Goal: Information Seeking & Learning: Check status

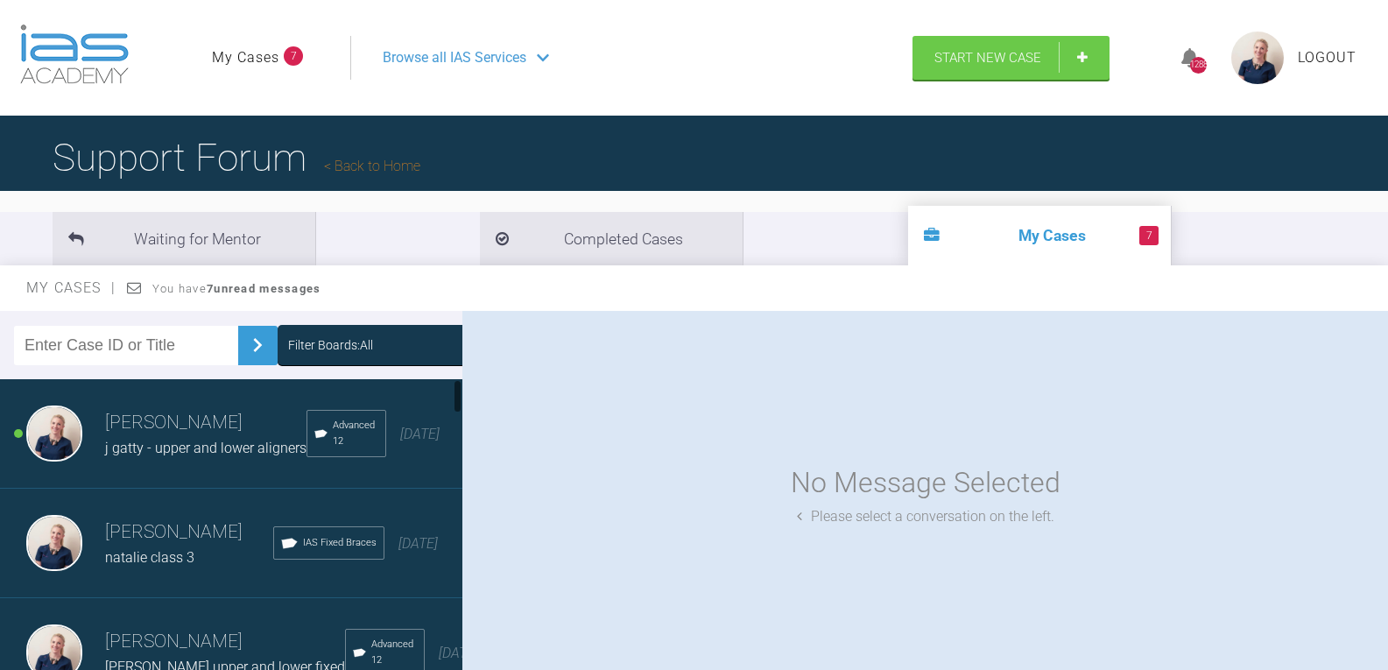
click at [321, 358] on div "Filter Boards: All" at bounding box center [409, 345] width 263 height 40
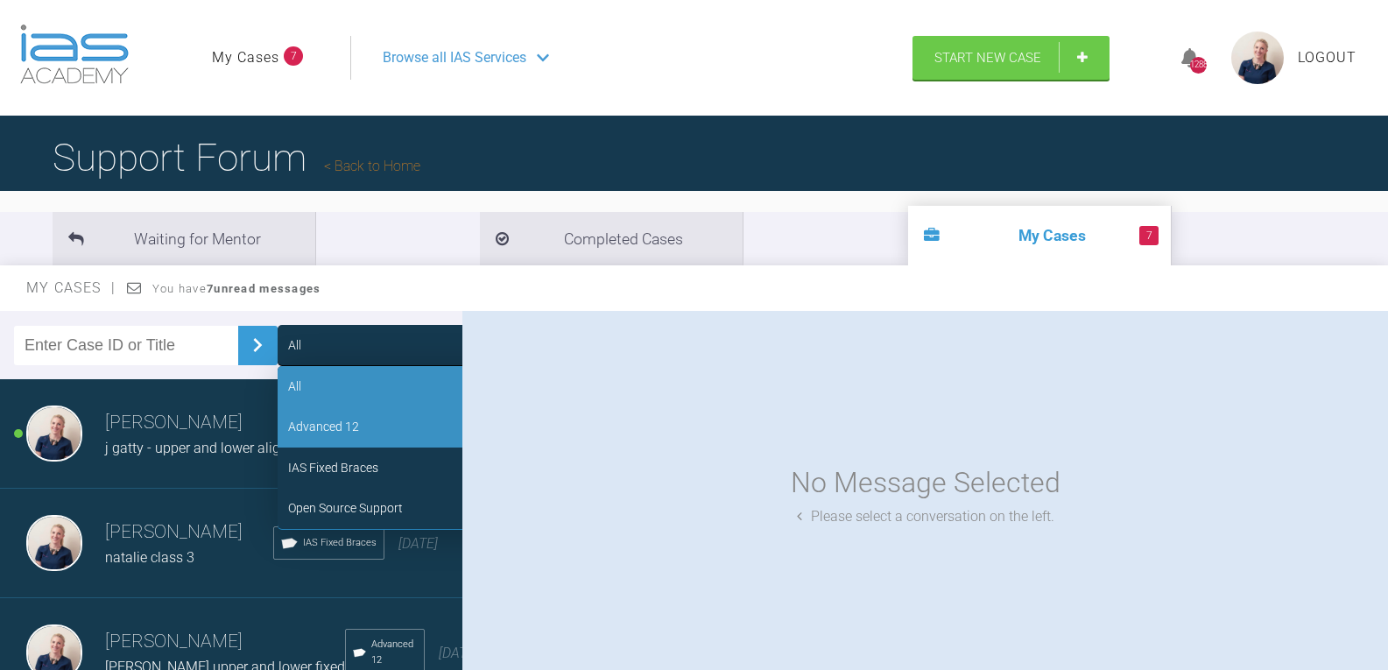
click at [354, 435] on div "Advanced 12" at bounding box center [409, 426] width 263 height 40
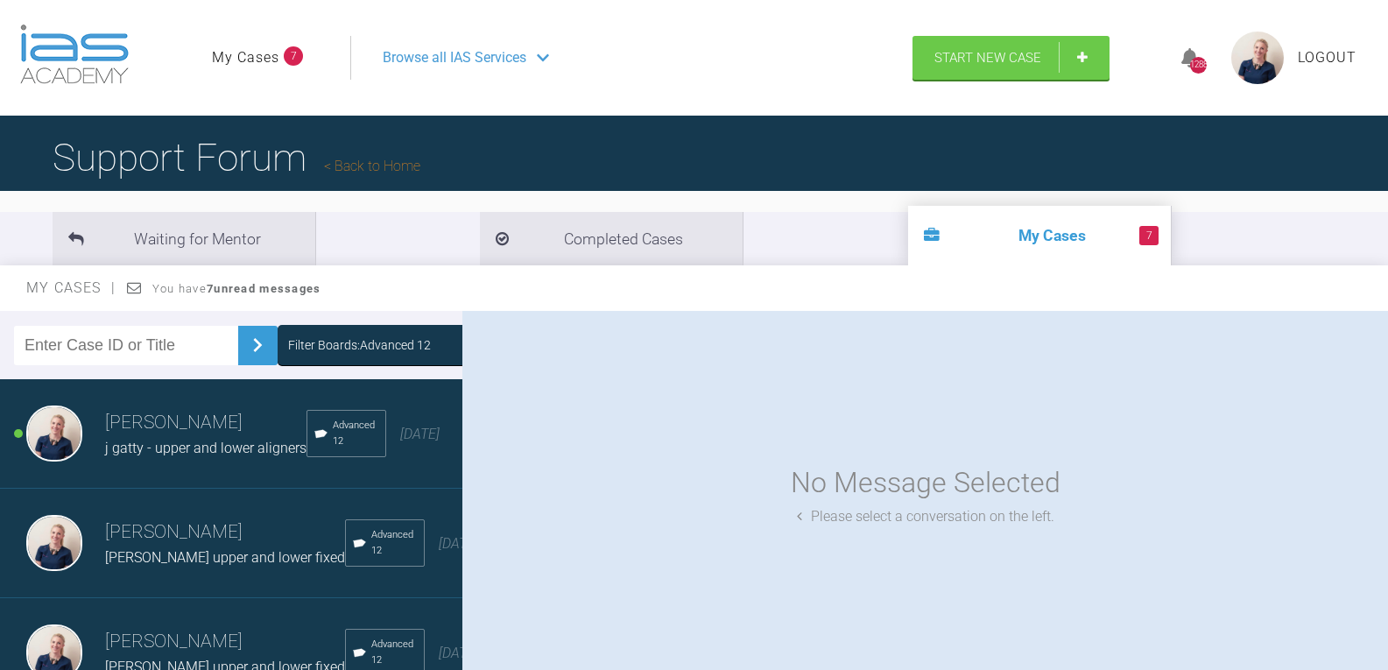
click at [224, 455] on span "j gatty - upper and lower aligners" at bounding box center [205, 448] width 201 height 17
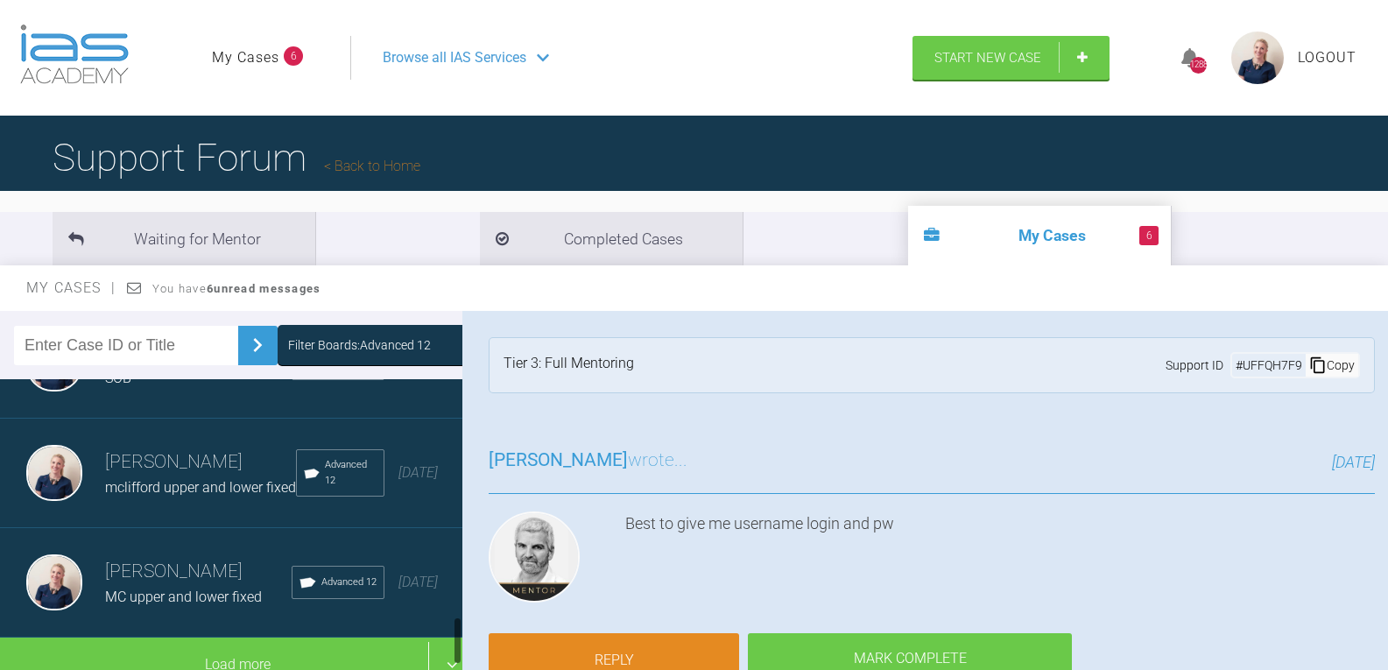
scroll to position [1379, 0]
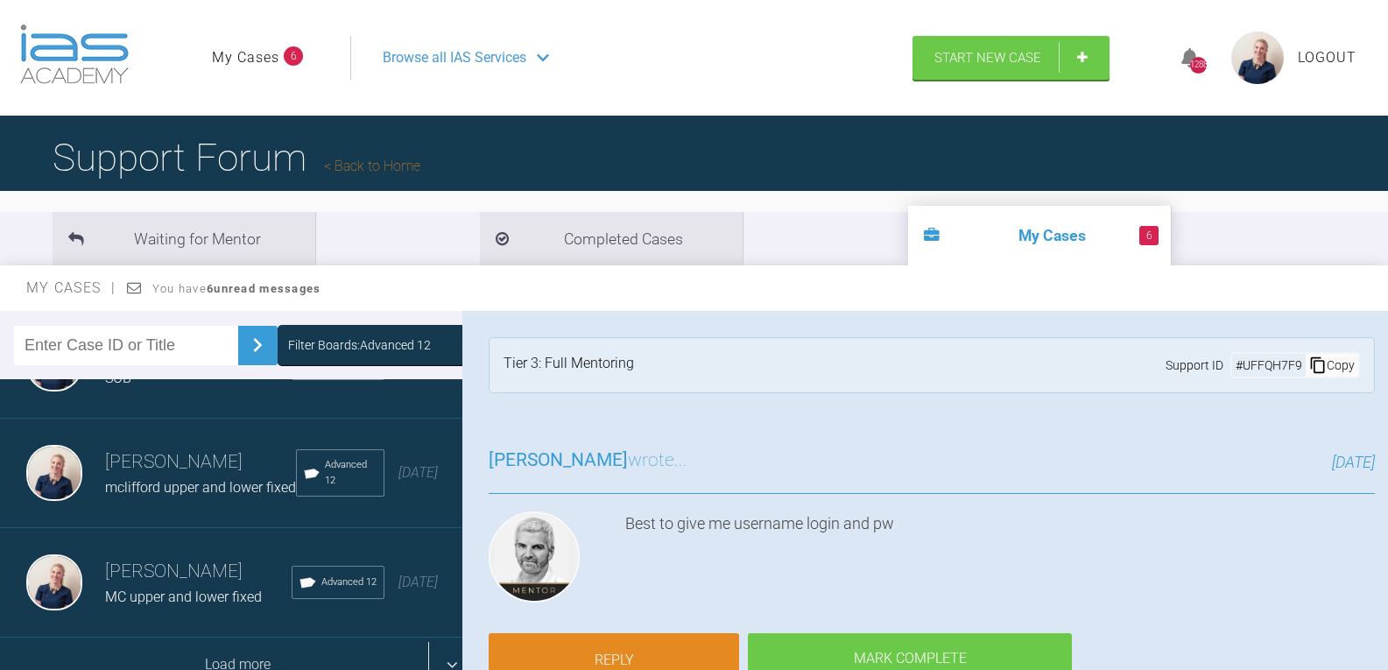
click at [229, 638] on div "Load more" at bounding box center [238, 665] width 476 height 54
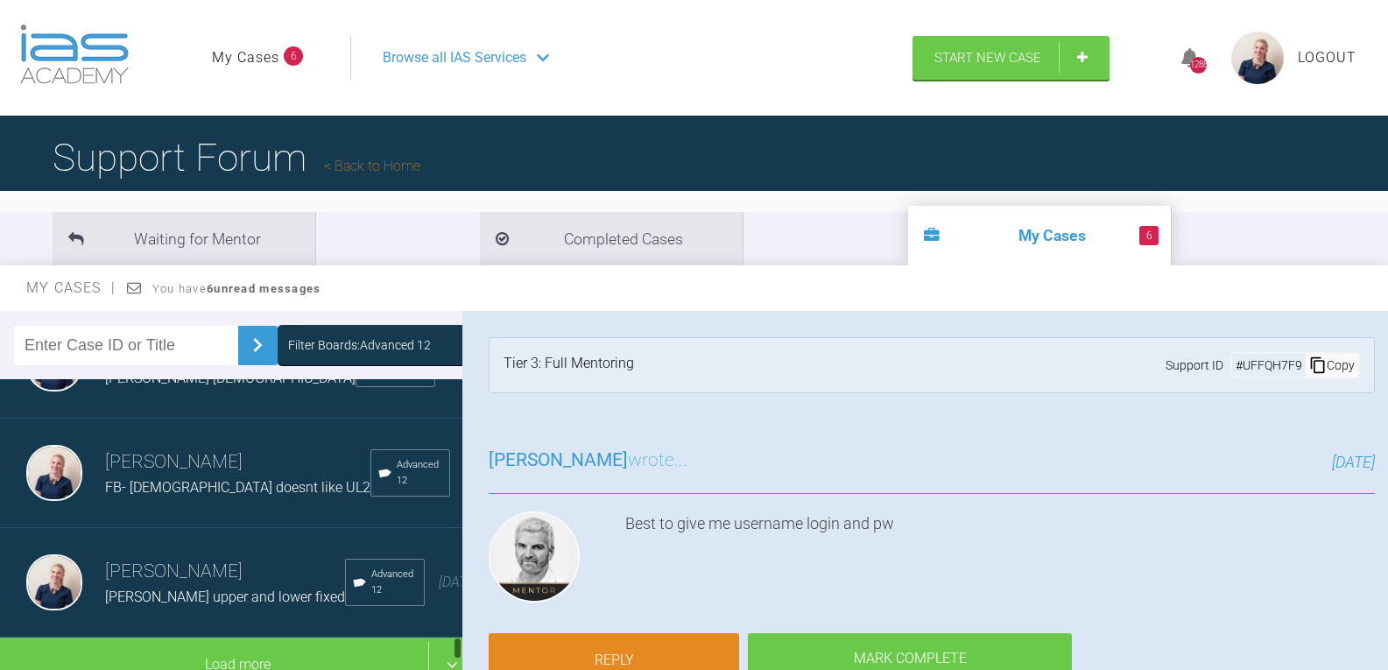
scroll to position [3210, 0]
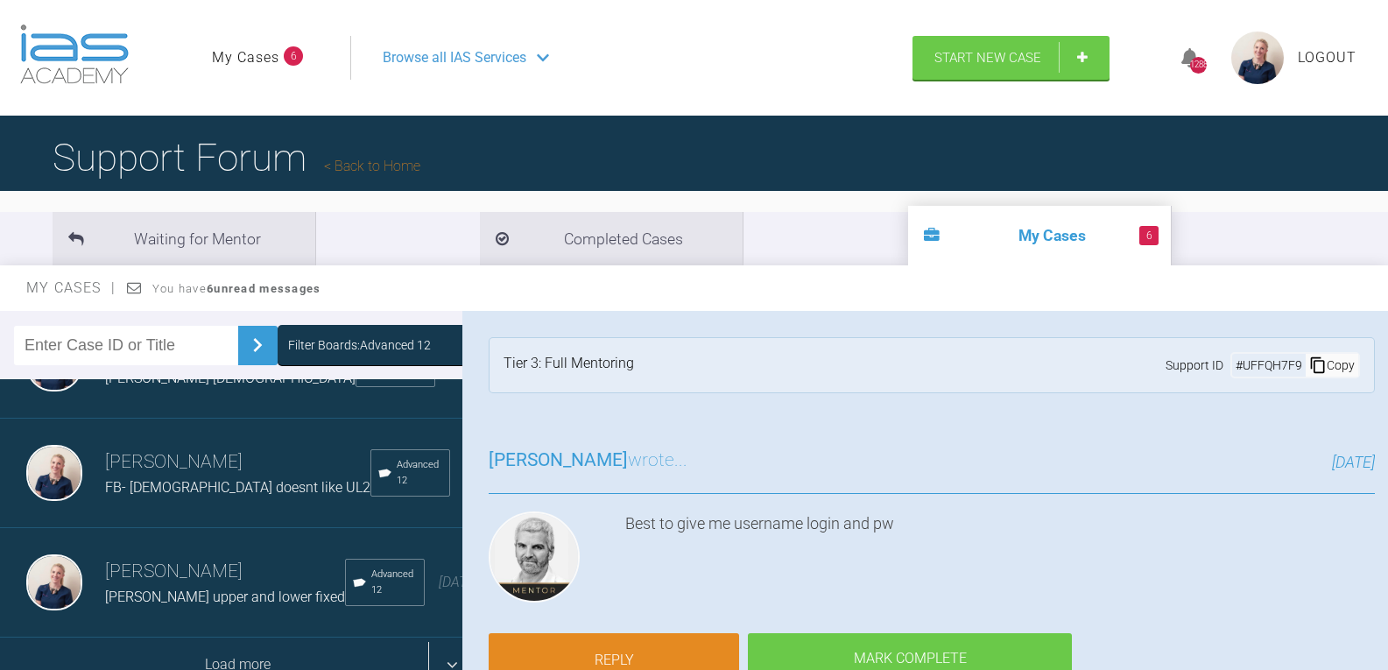
click at [223, 638] on div "Load more" at bounding box center [238, 665] width 476 height 54
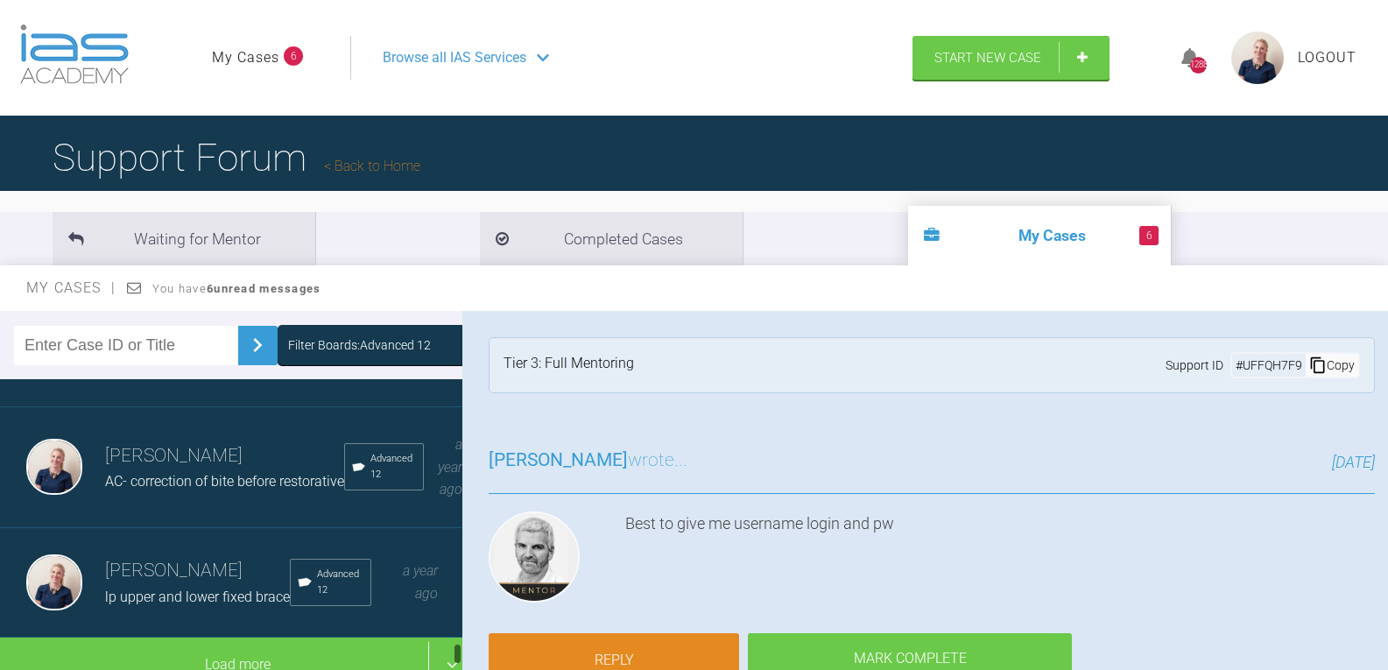
scroll to position [88, 0]
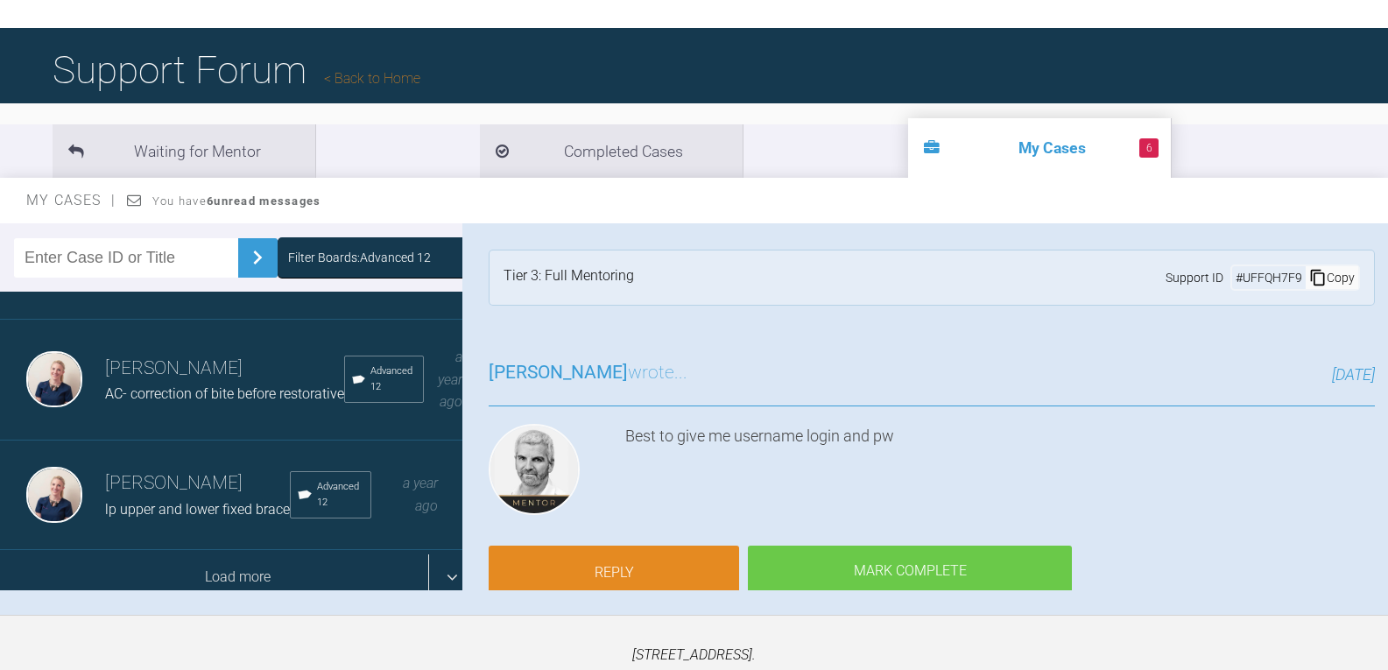
click at [213, 555] on div "Load more" at bounding box center [238, 577] width 476 height 54
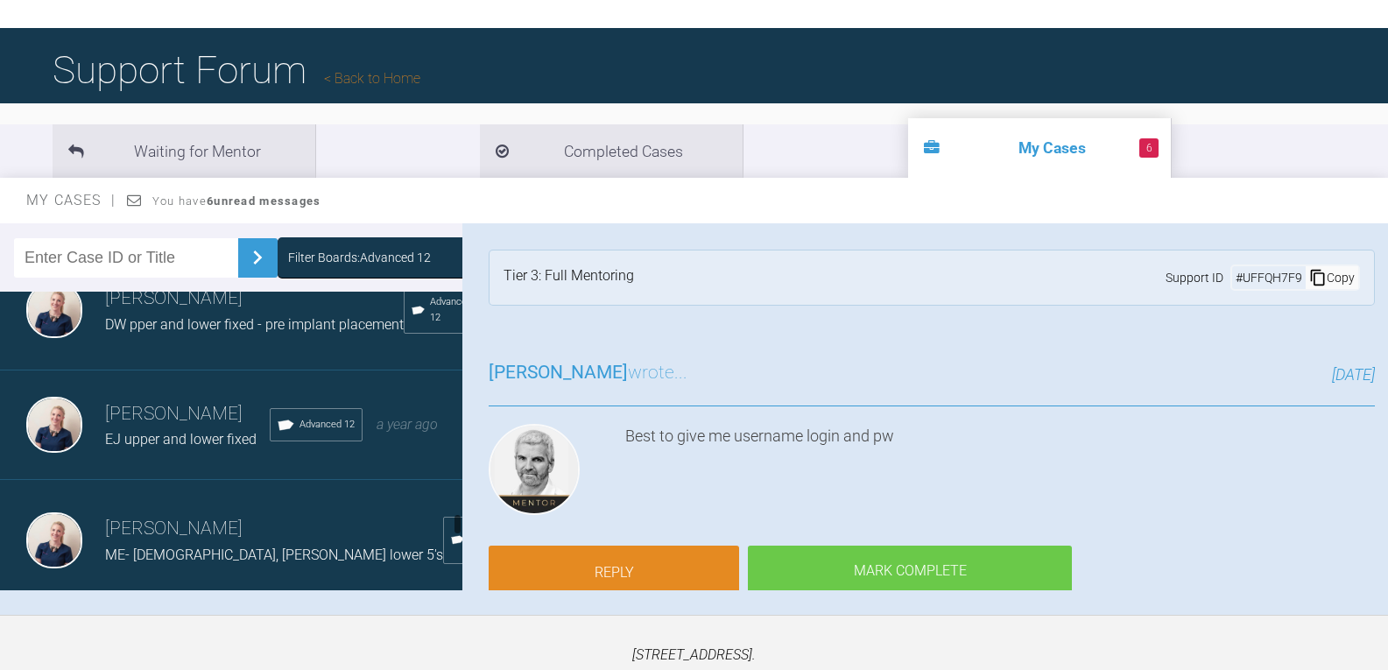
scroll to position [4930, 0]
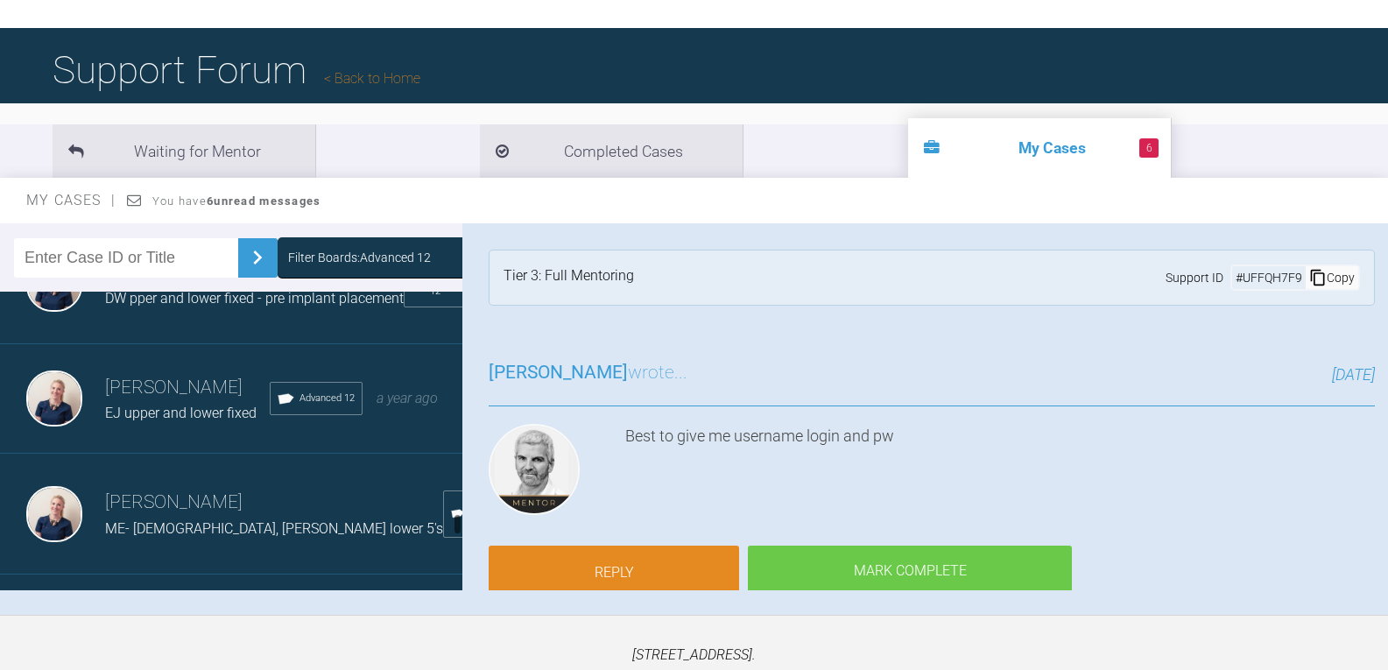
click at [183, 173] on h3 "[PERSON_NAME]" at bounding box center [187, 158] width 165 height 30
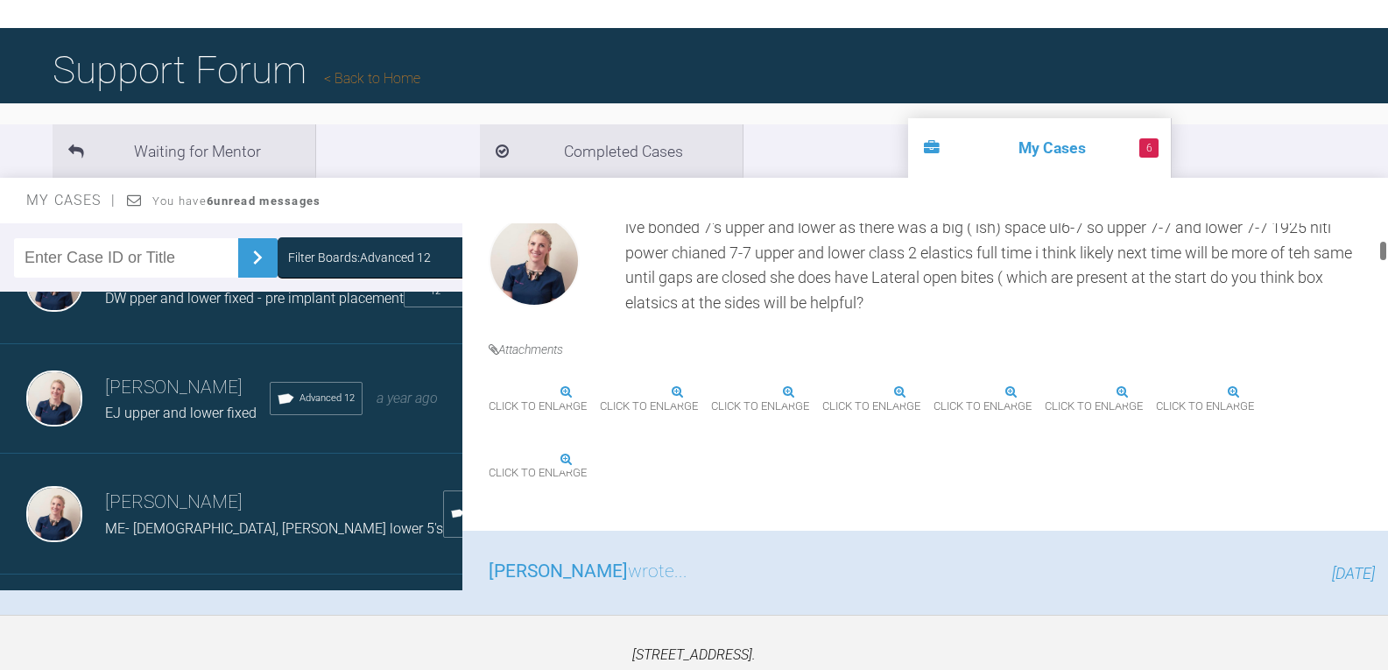
scroll to position [613, 0]
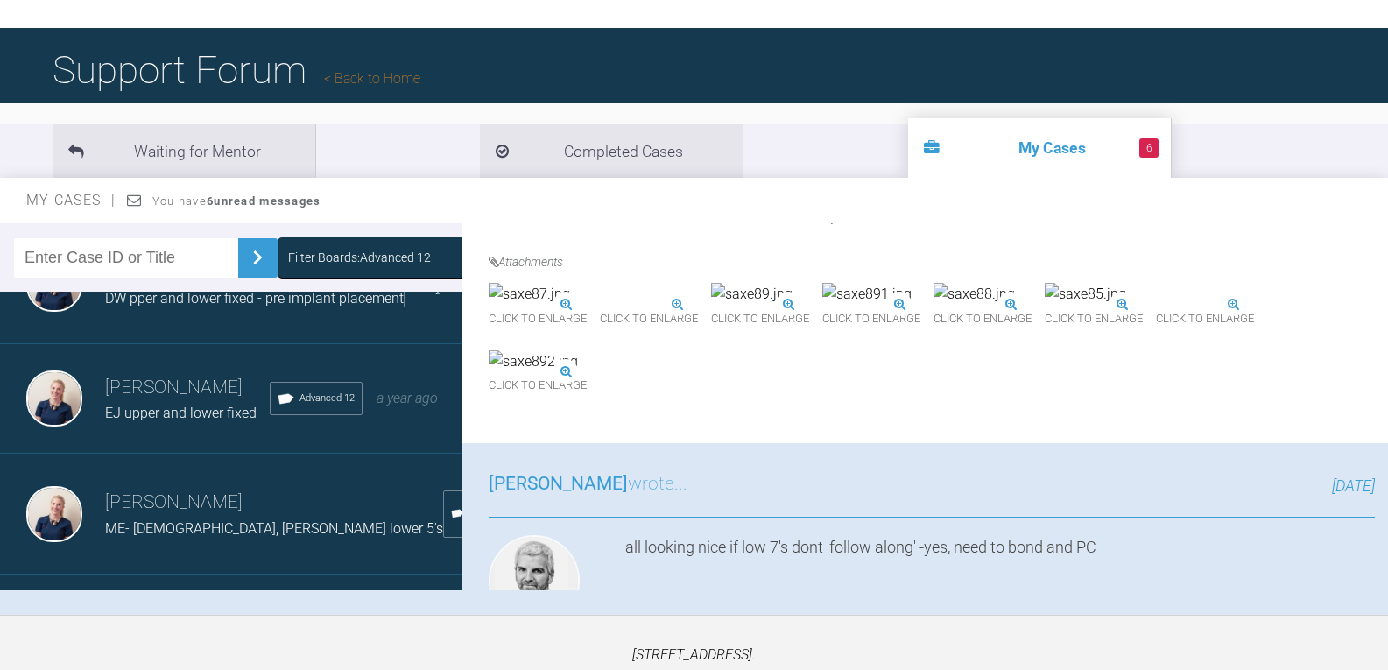
click at [1045, 306] on img at bounding box center [1085, 294] width 81 height 23
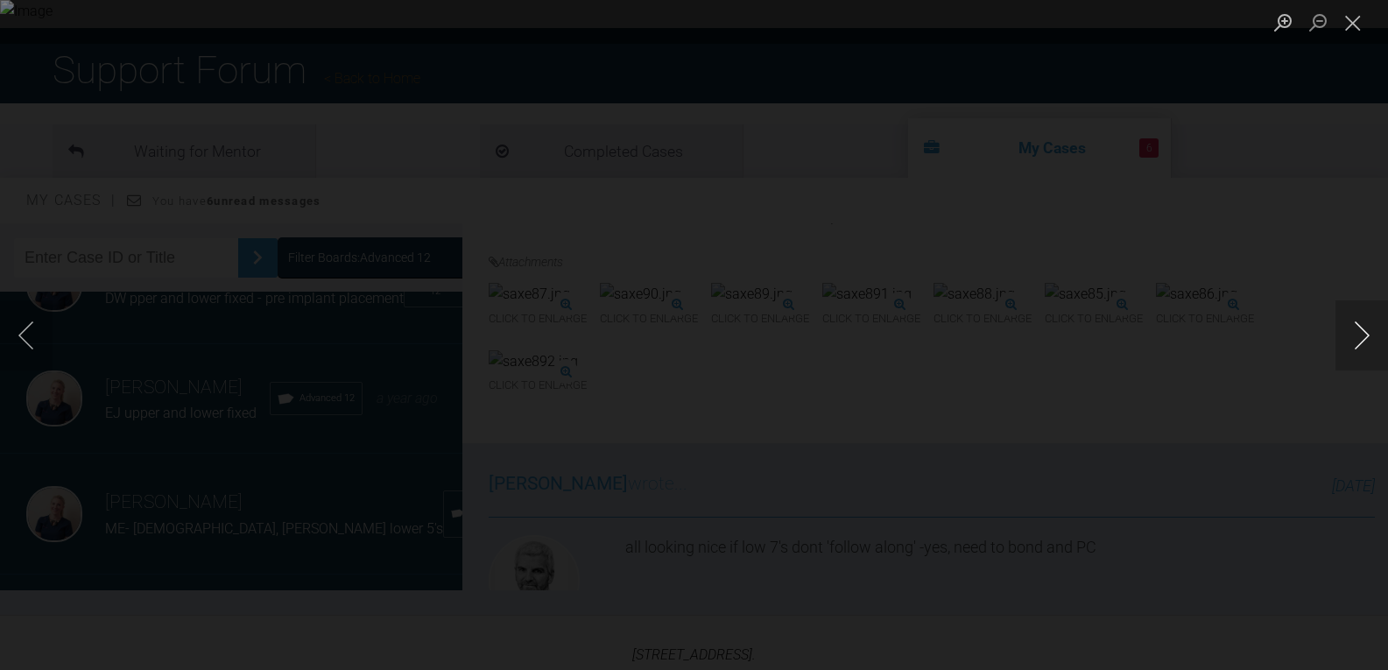
click at [1353, 333] on button "Next image" at bounding box center [1362, 335] width 53 height 70
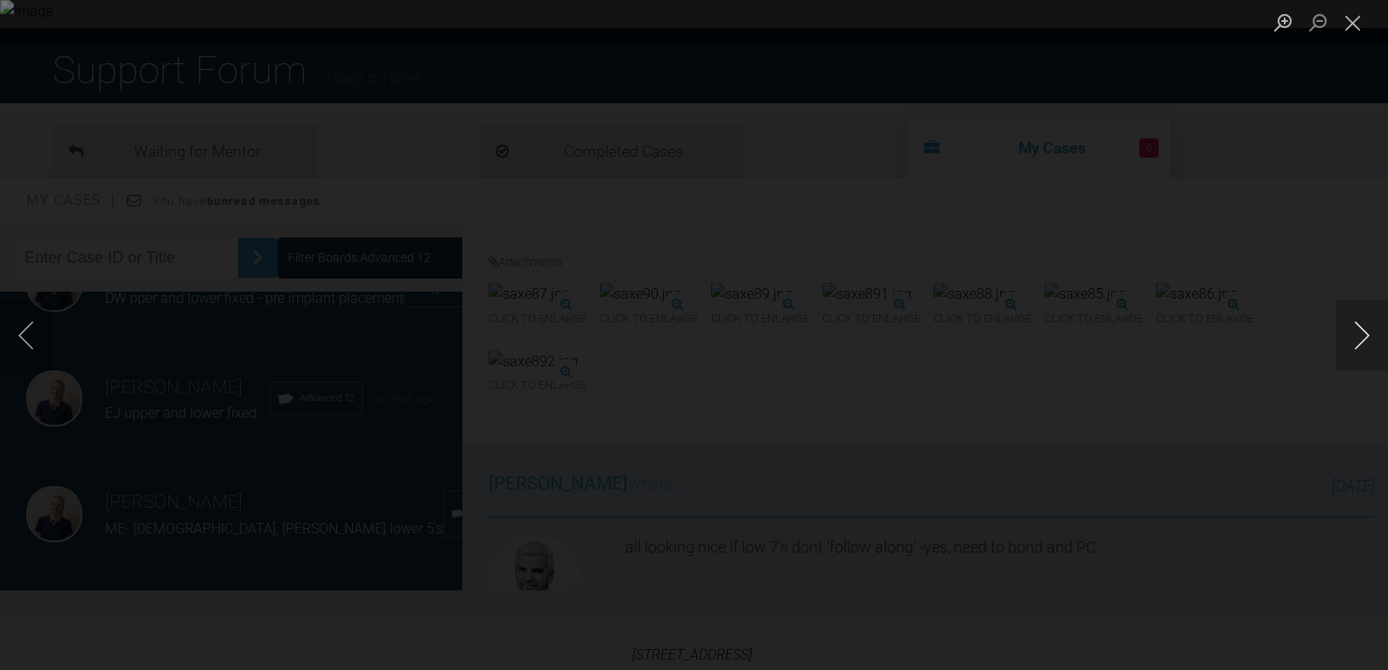
click at [1353, 333] on button "Next image" at bounding box center [1362, 335] width 53 height 70
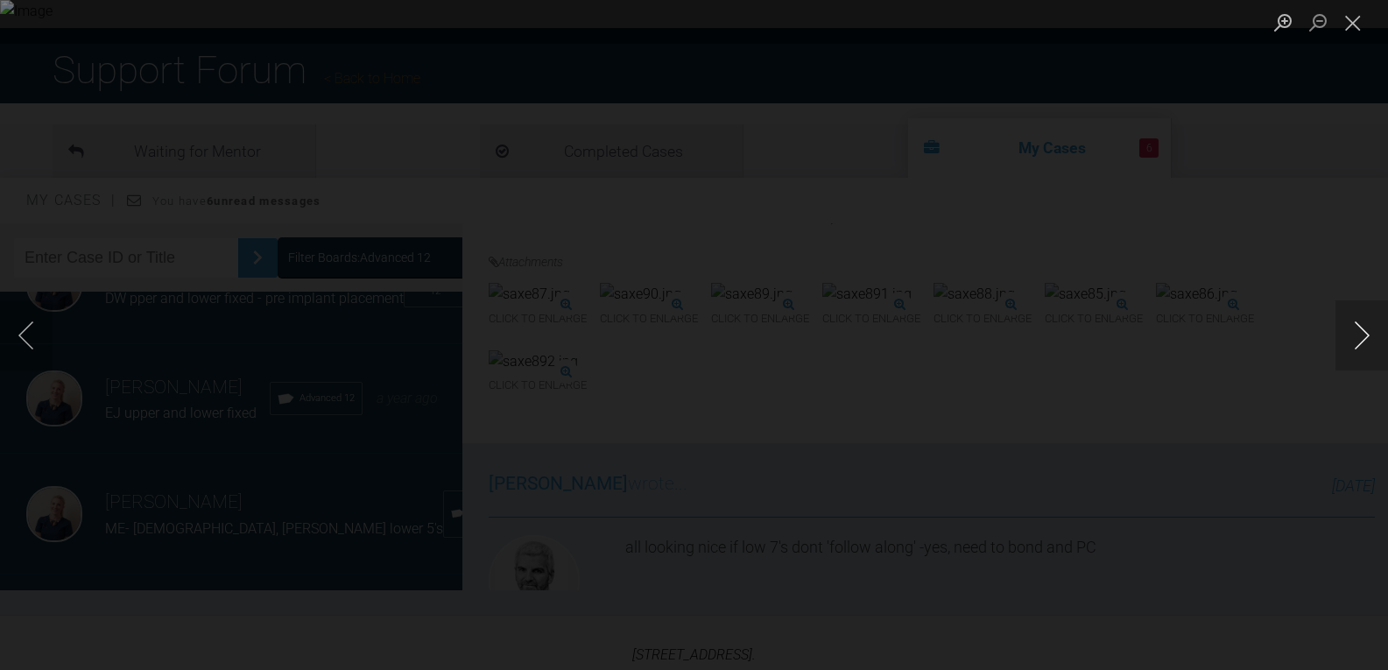
click at [1353, 333] on button "Next image" at bounding box center [1362, 335] width 53 height 70
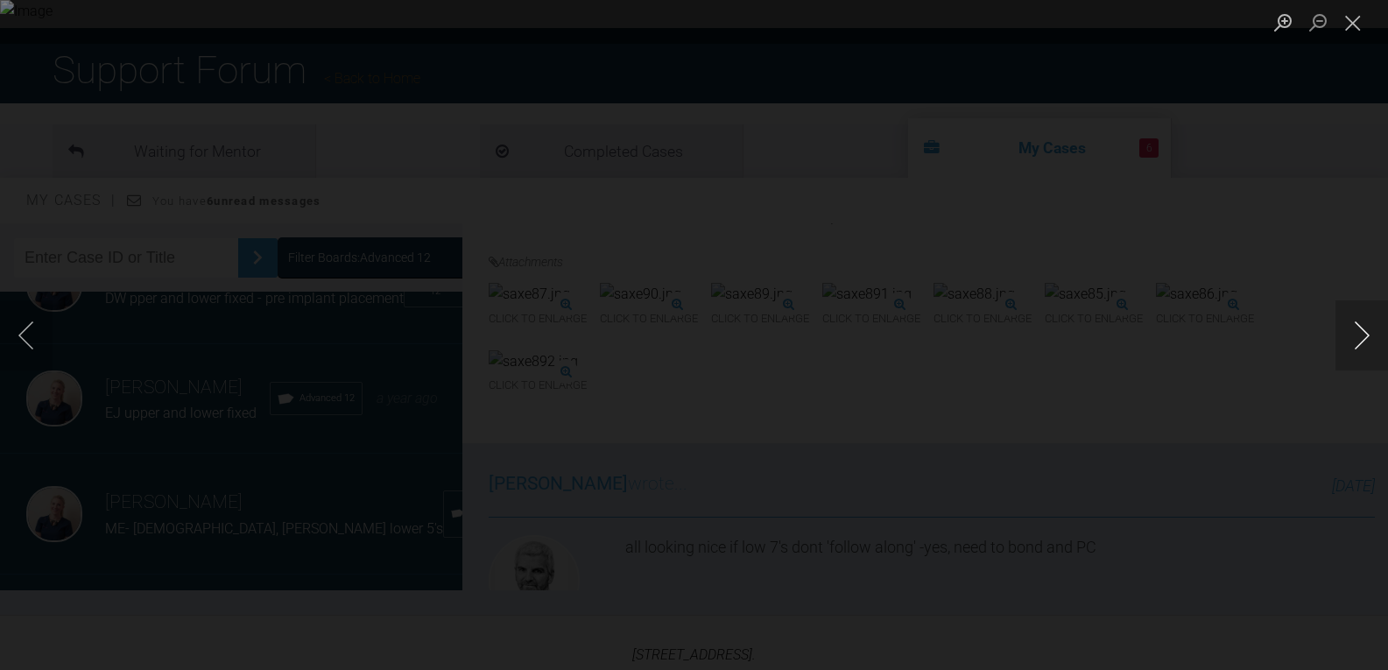
click at [1353, 333] on button "Next image" at bounding box center [1362, 335] width 53 height 70
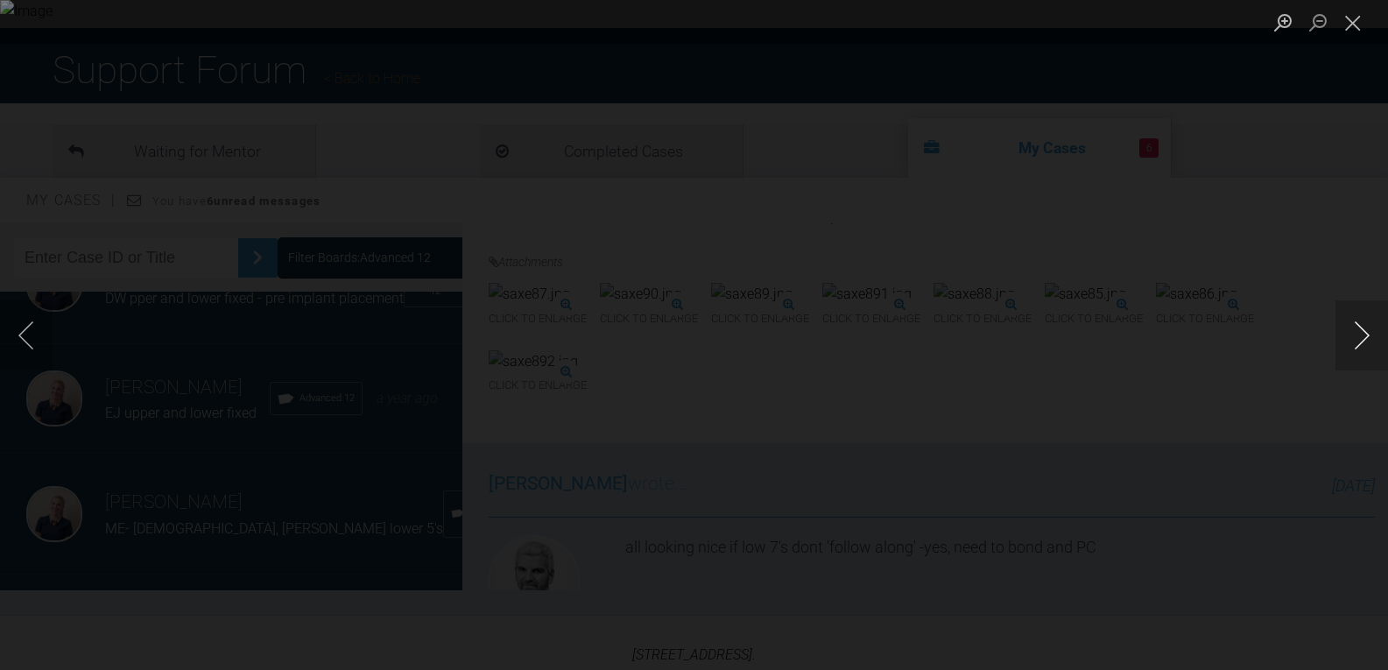
click at [1353, 333] on button "Next image" at bounding box center [1362, 335] width 53 height 70
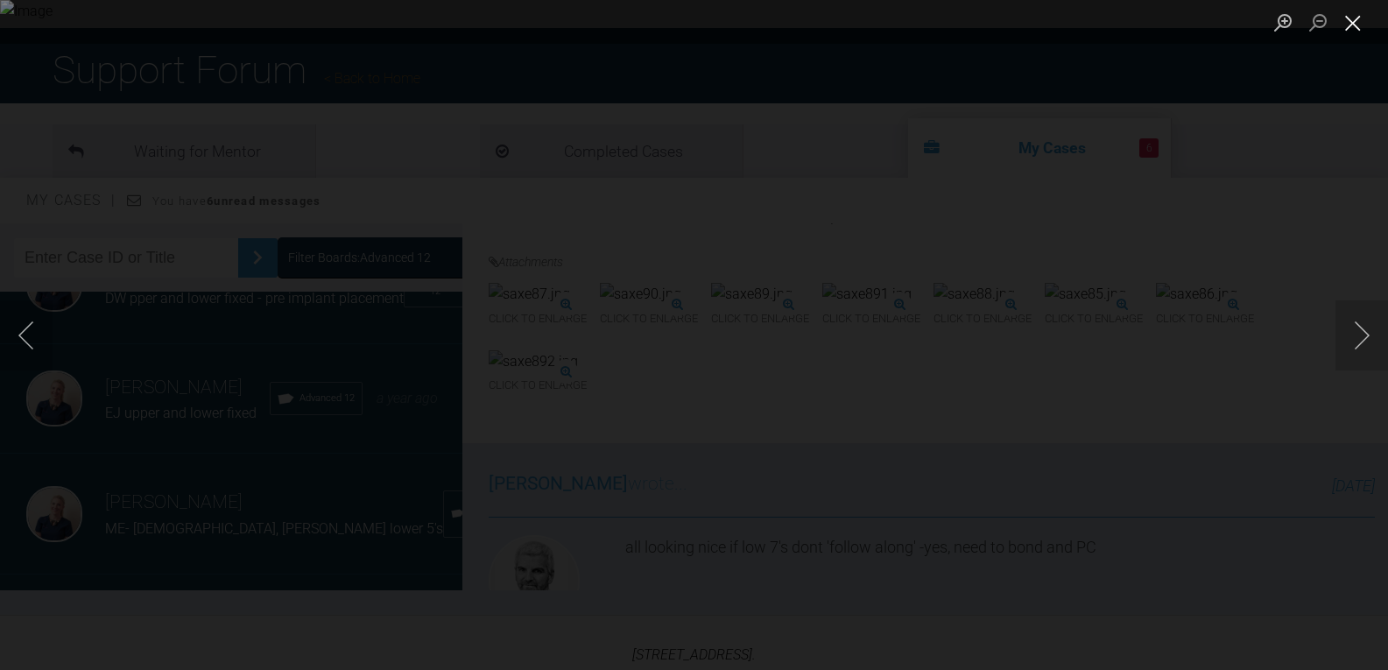
click at [1353, 23] on button "Close lightbox" at bounding box center [1353, 22] width 35 height 31
